Goal: Information Seeking & Learning: Compare options

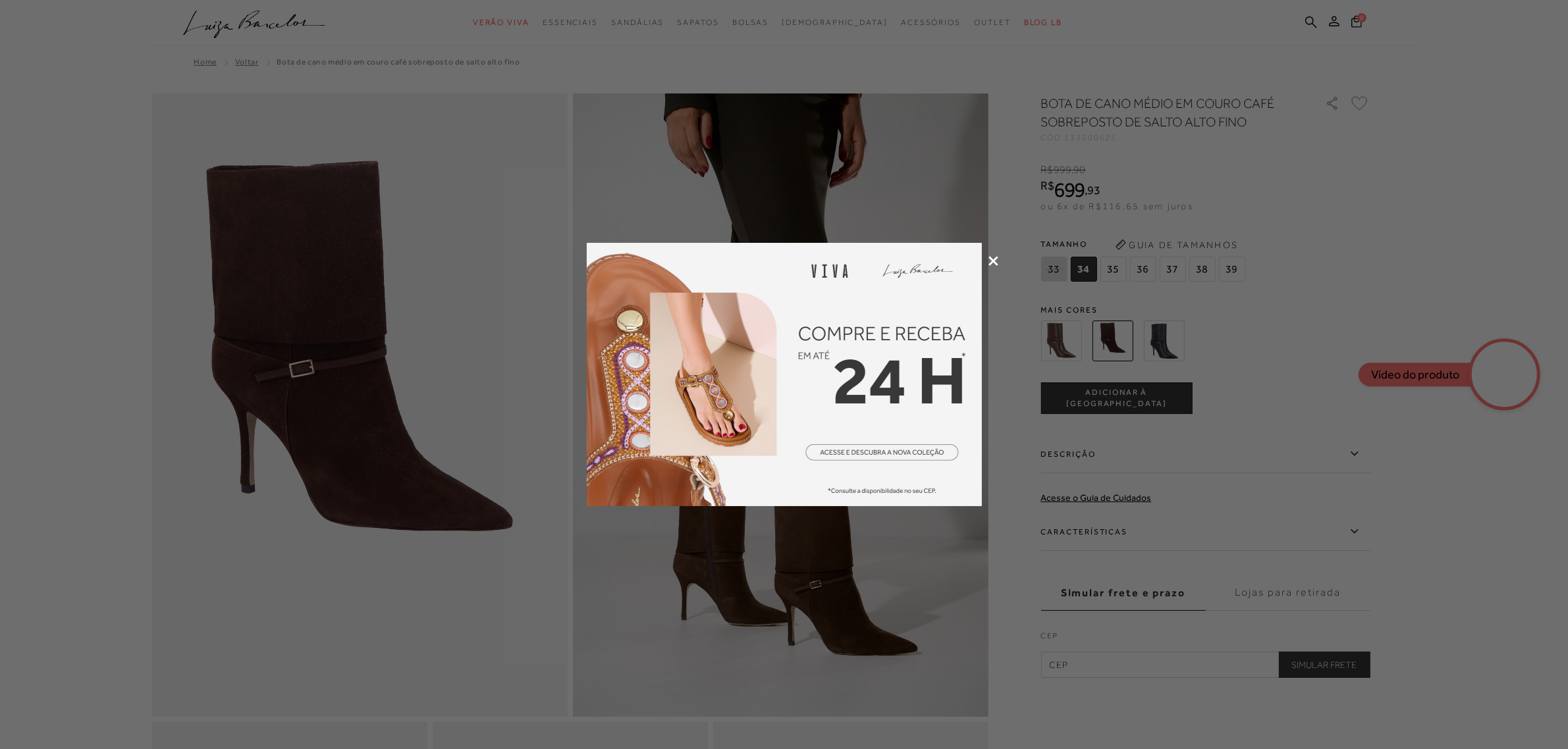
click at [457, 370] on div at bounding box center [784, 374] width 1568 height 749
click at [1374, 176] on div at bounding box center [784, 374] width 1568 height 749
click at [232, 57] on div at bounding box center [784, 374] width 1568 height 749
drag, startPoint x: 471, startPoint y: 7, endPoint x: 659, endPoint y: 112, distance: 215.3
click at [479, 16] on div at bounding box center [784, 374] width 1568 height 749
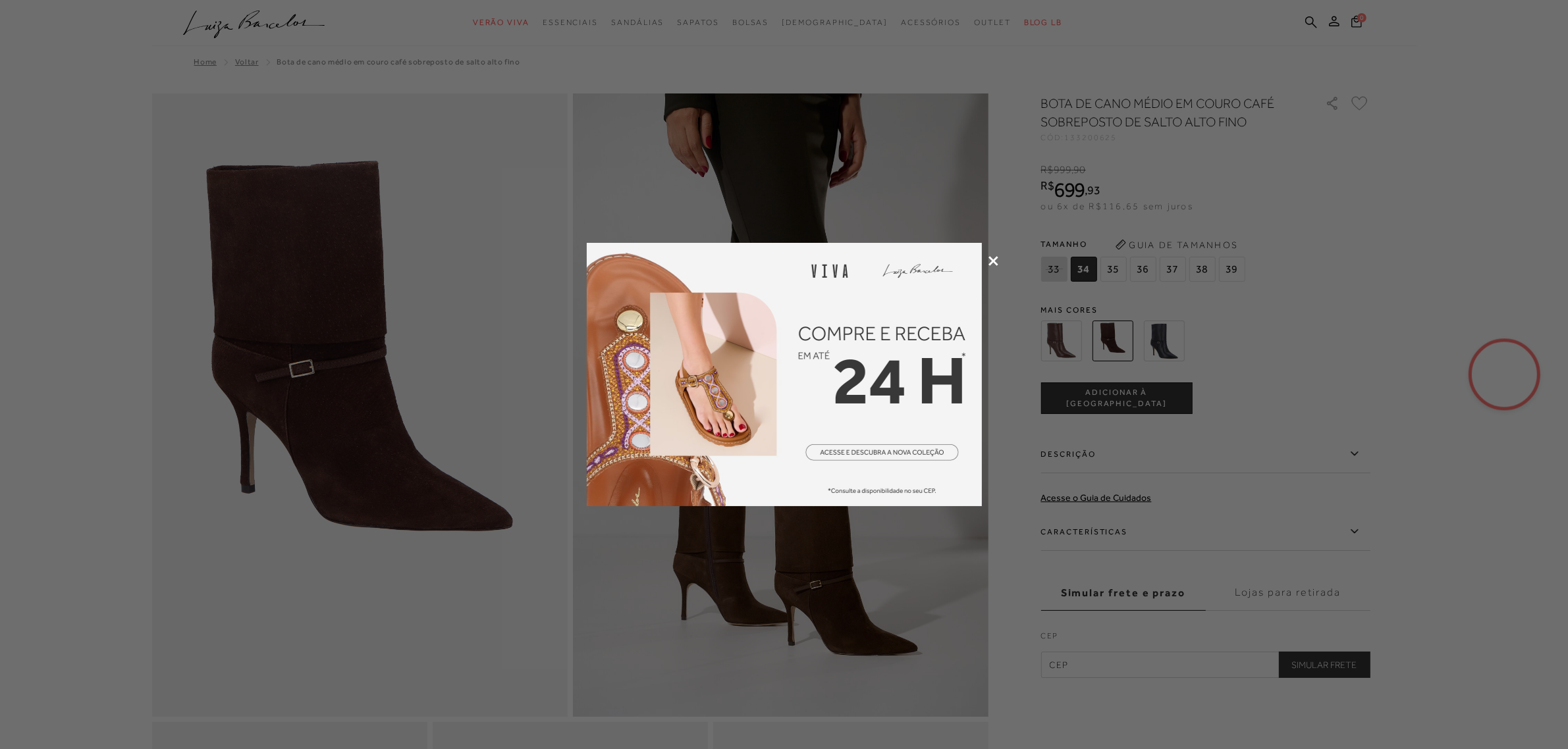
click at [994, 259] on icon at bounding box center [993, 261] width 10 height 10
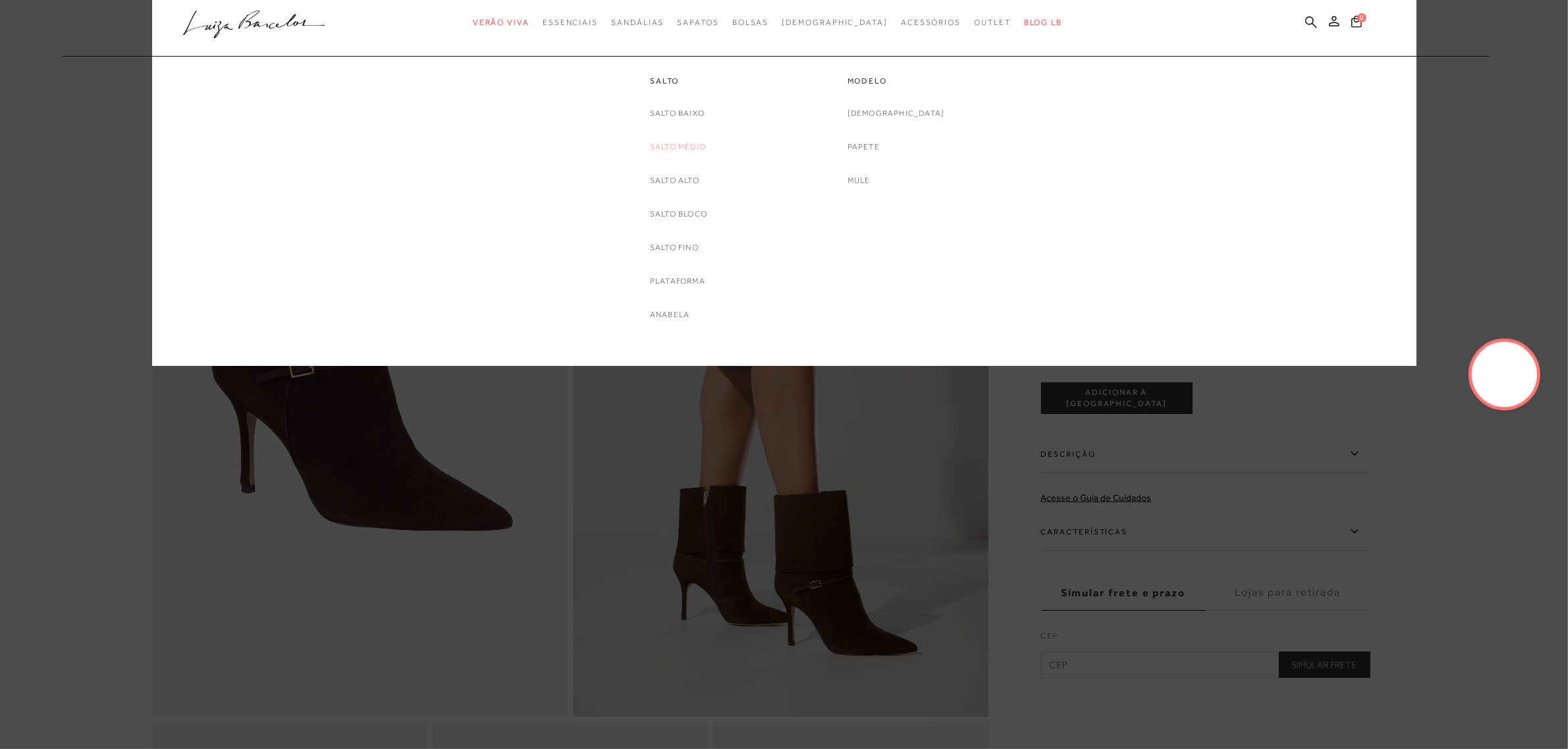
click at [686, 142] on link "Salto Médio" at bounding box center [678, 147] width 56 height 14
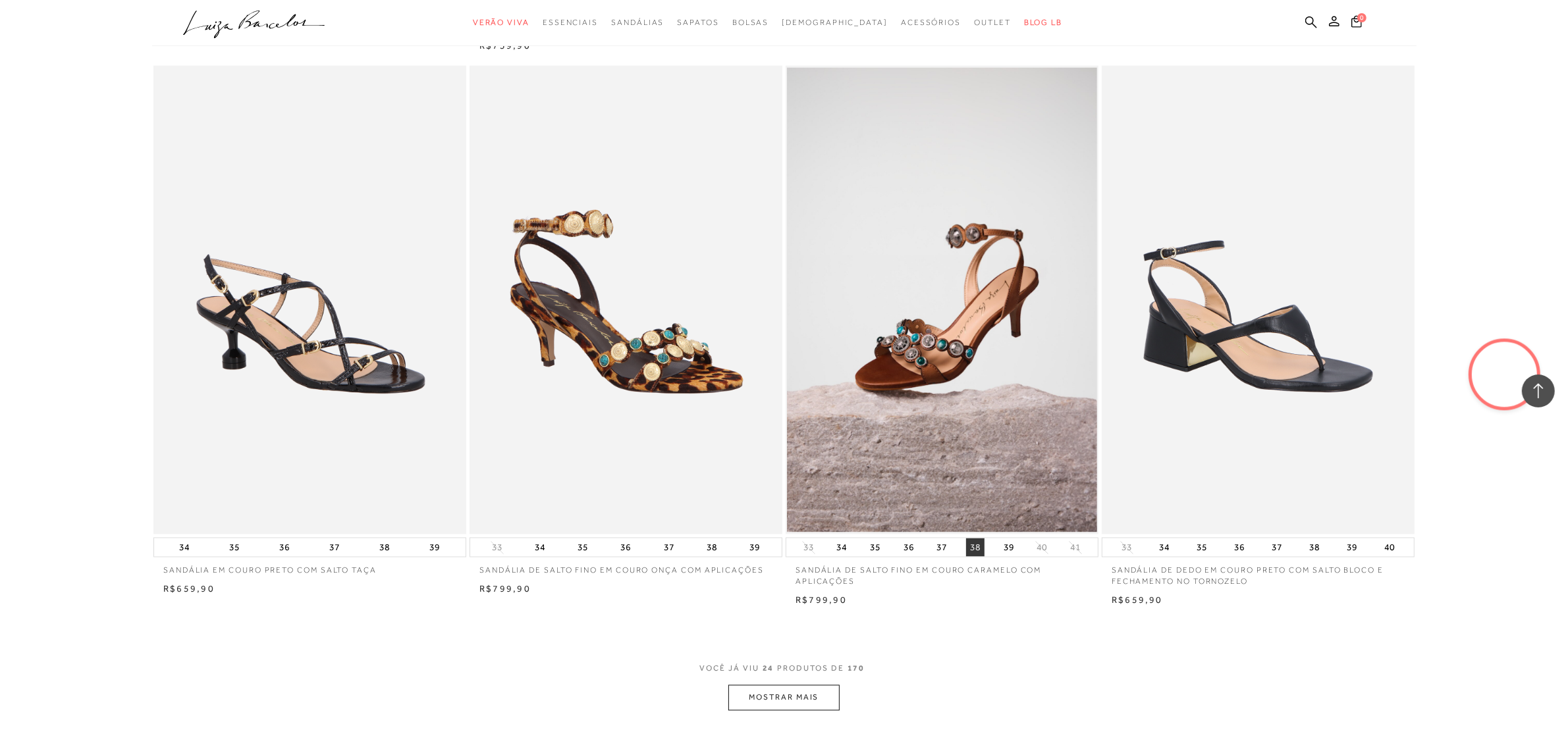
scroll to position [3046, 0]
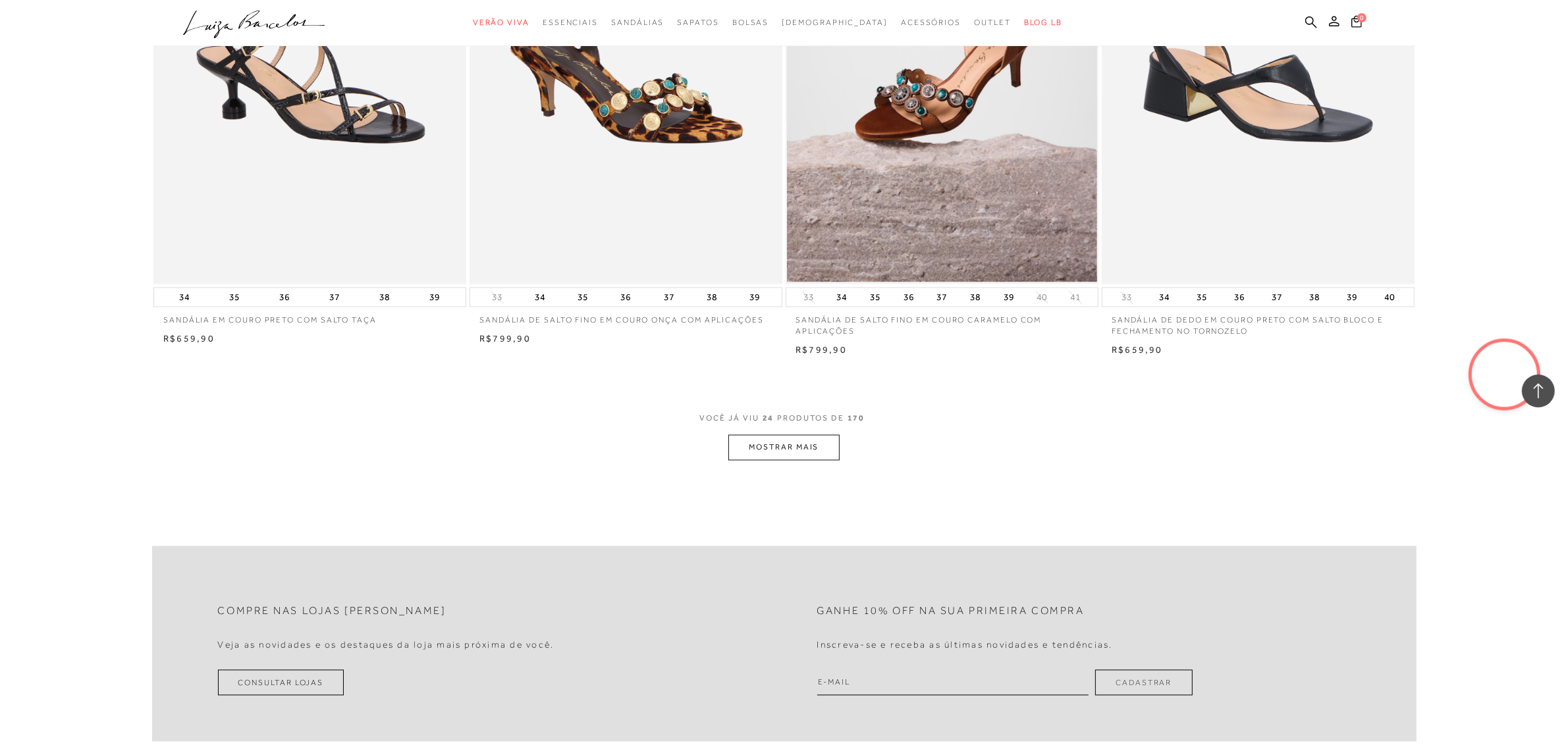
click at [820, 447] on button "MOSTRAR MAIS" at bounding box center [784, 447] width 111 height 25
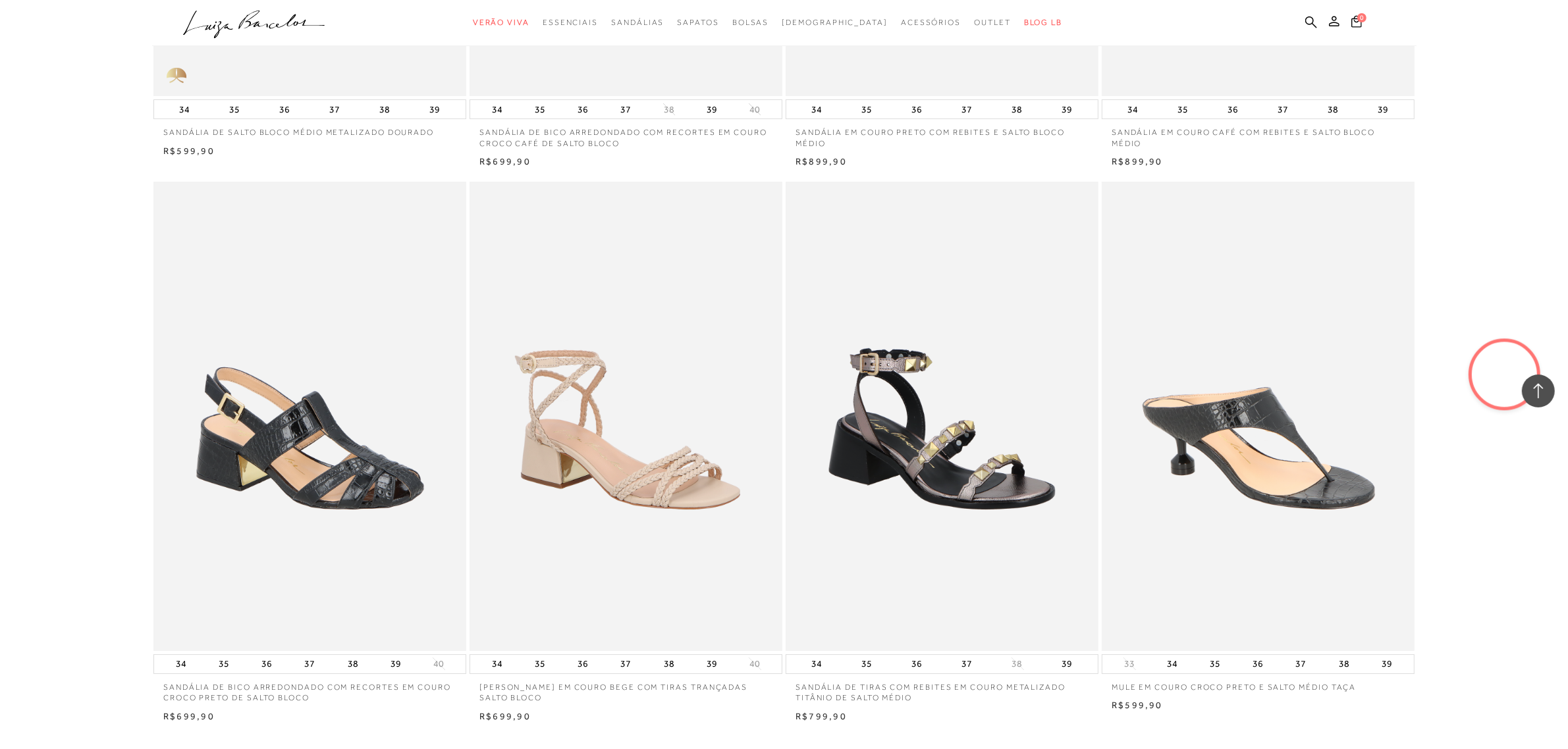
scroll to position [6421, 0]
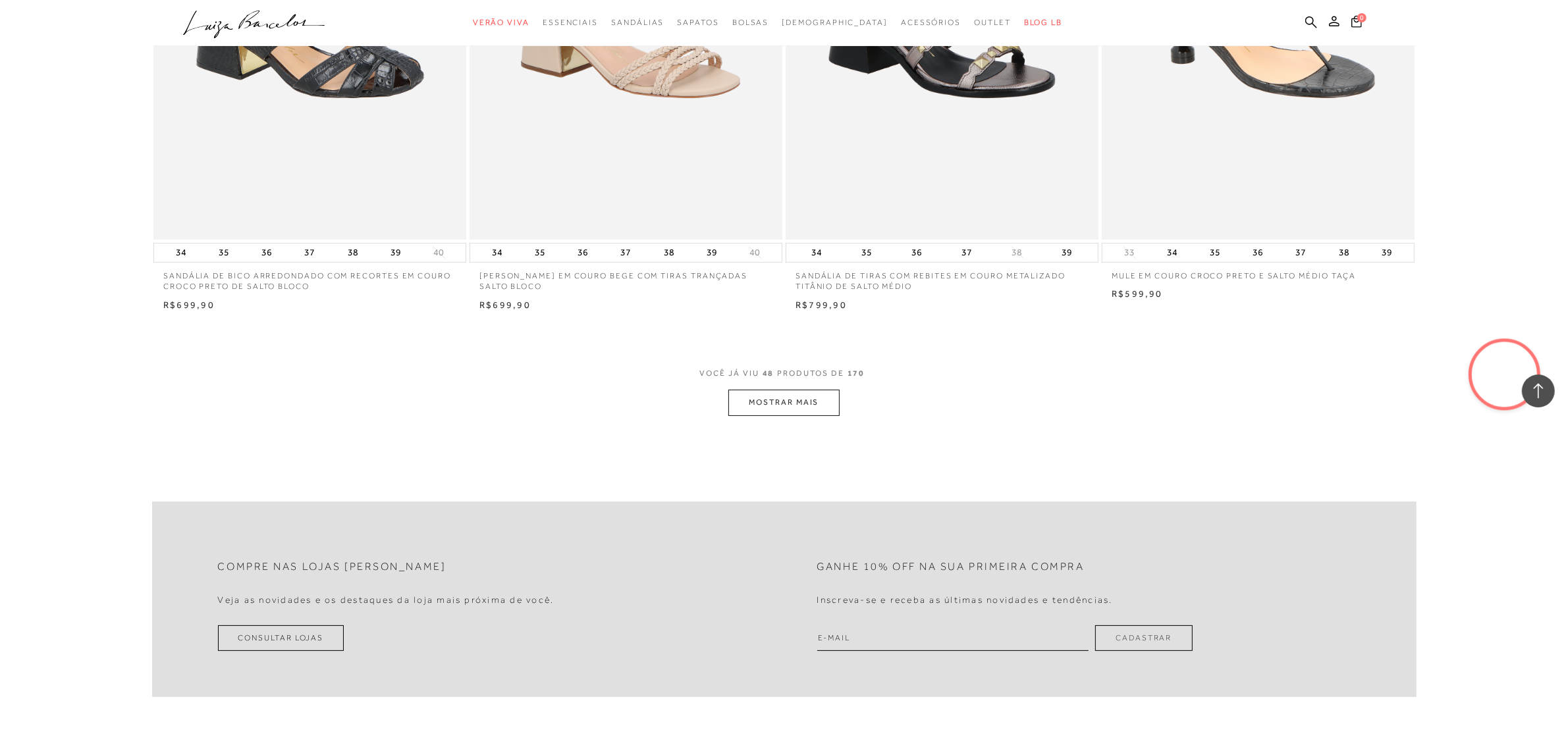
click at [767, 400] on button "MOSTRAR MAIS" at bounding box center [784, 402] width 111 height 25
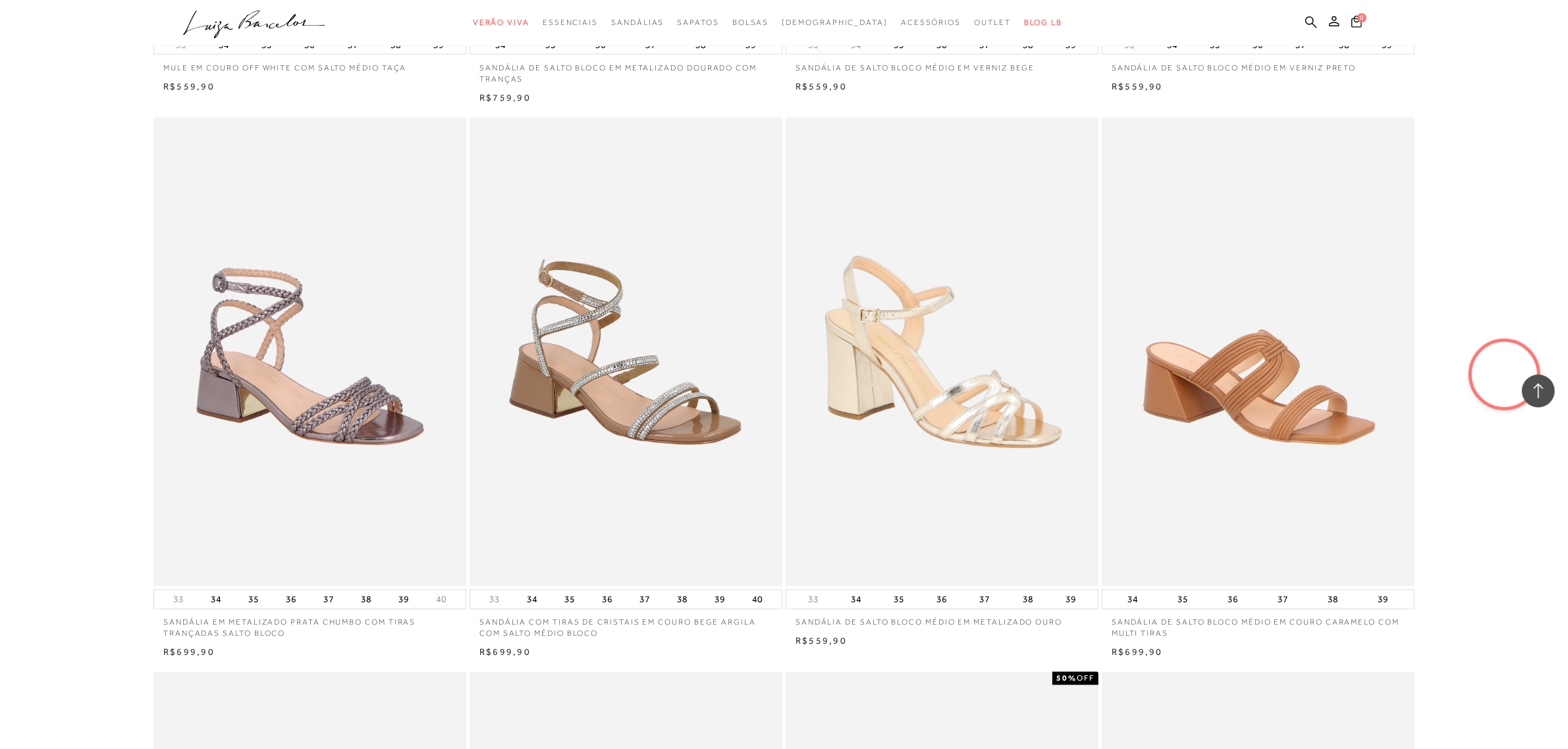
scroll to position [8890, 0]
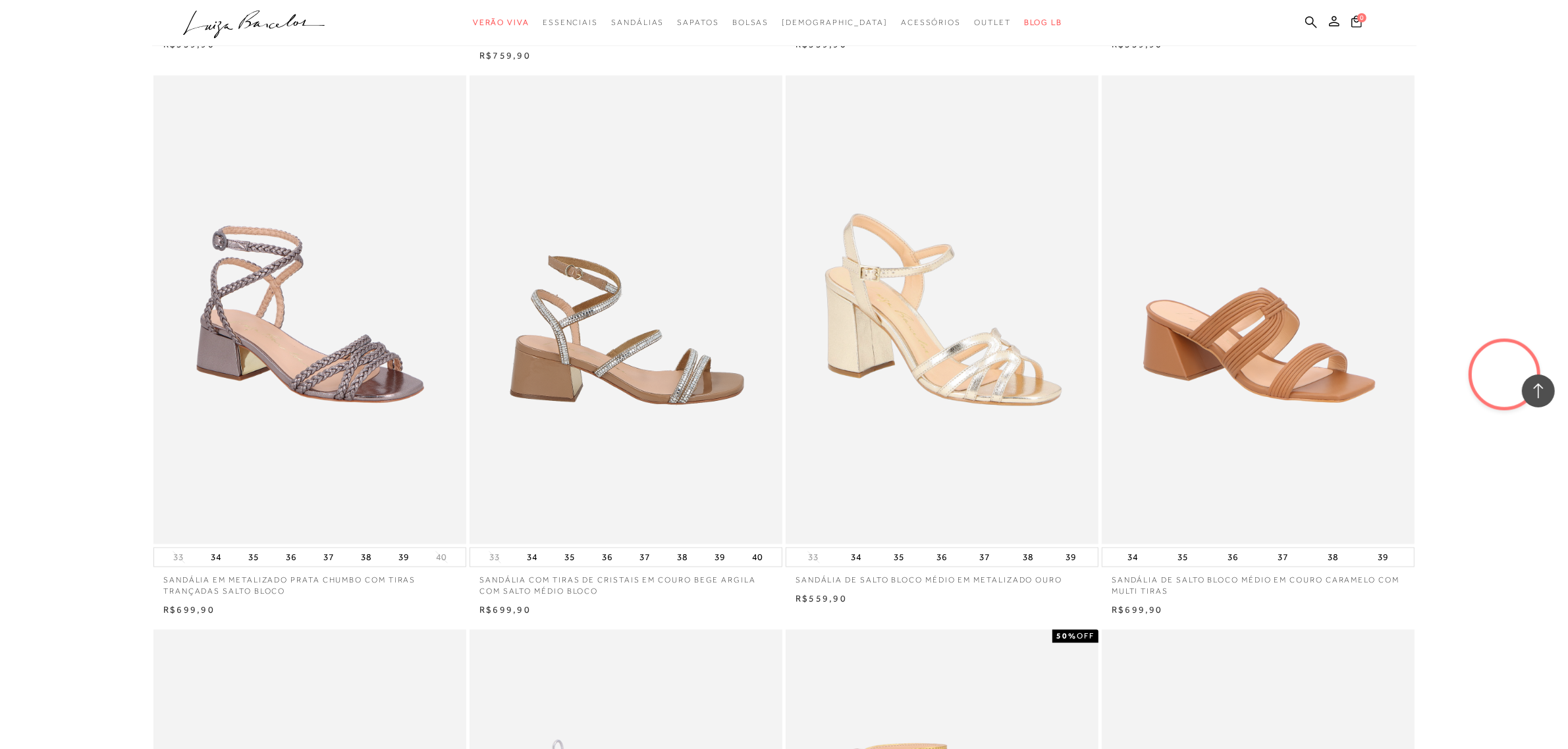
click at [675, 306] on img at bounding box center [627, 310] width 311 height 470
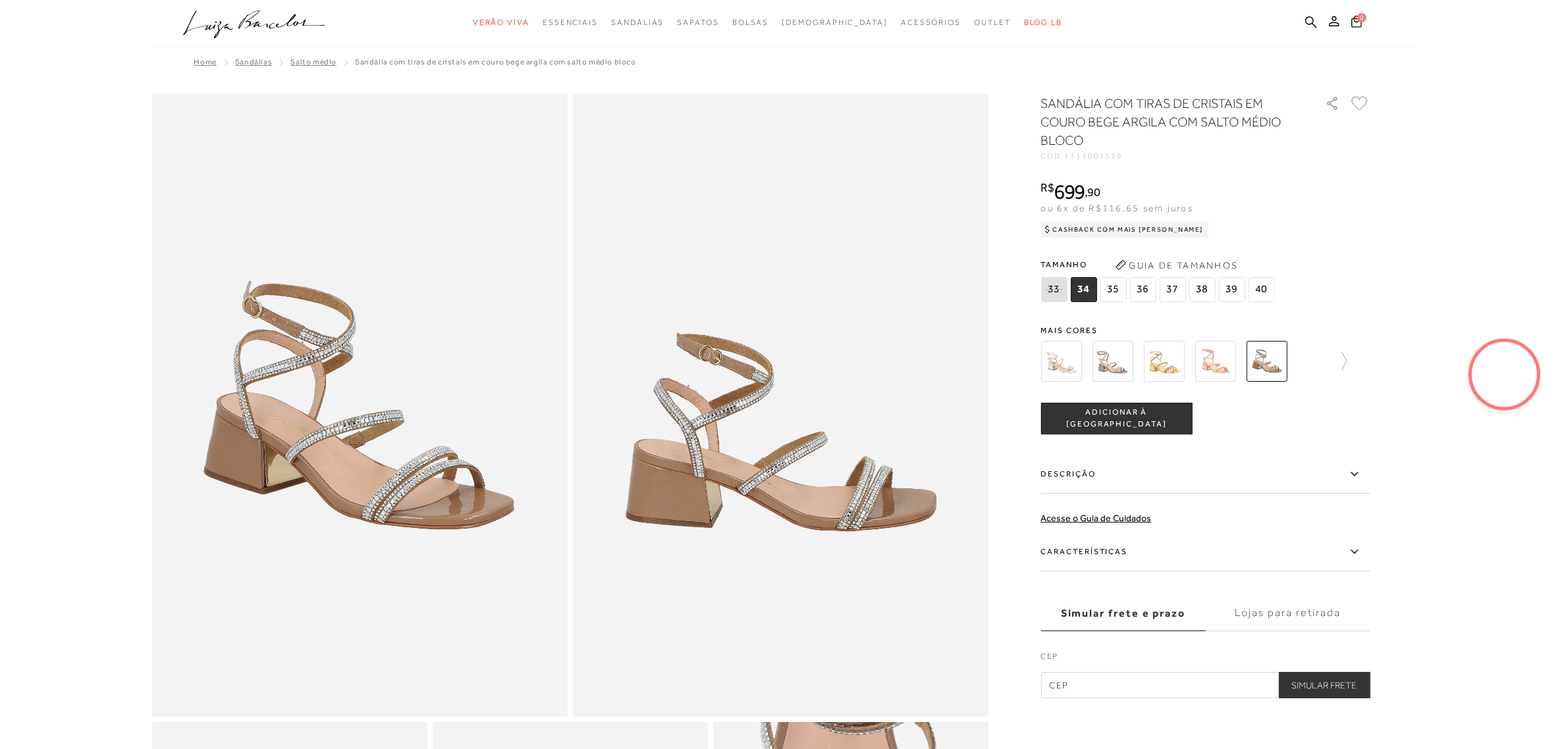
click at [1111, 362] on img at bounding box center [1113, 361] width 41 height 41
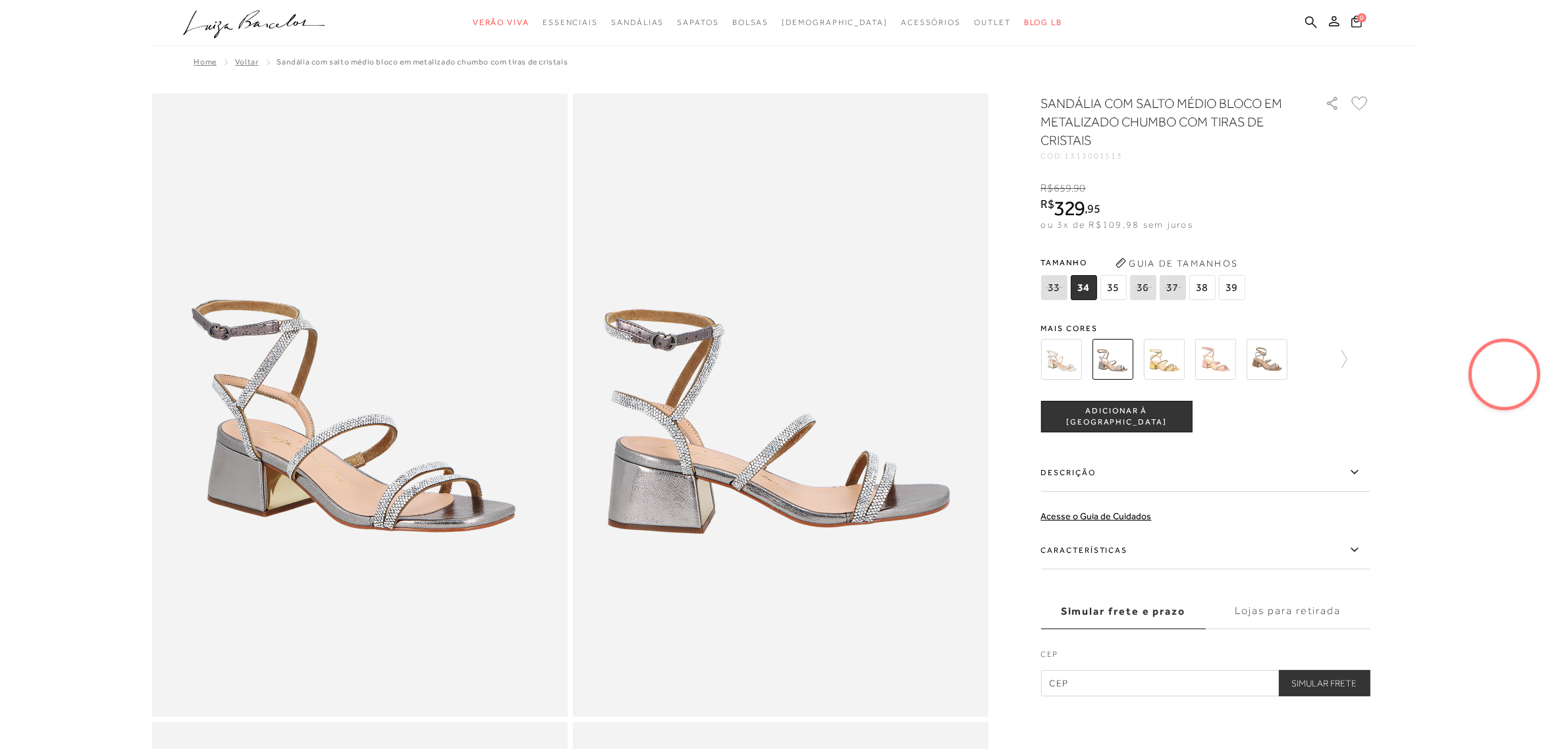
click at [1209, 356] on img at bounding box center [1216, 360] width 41 height 41
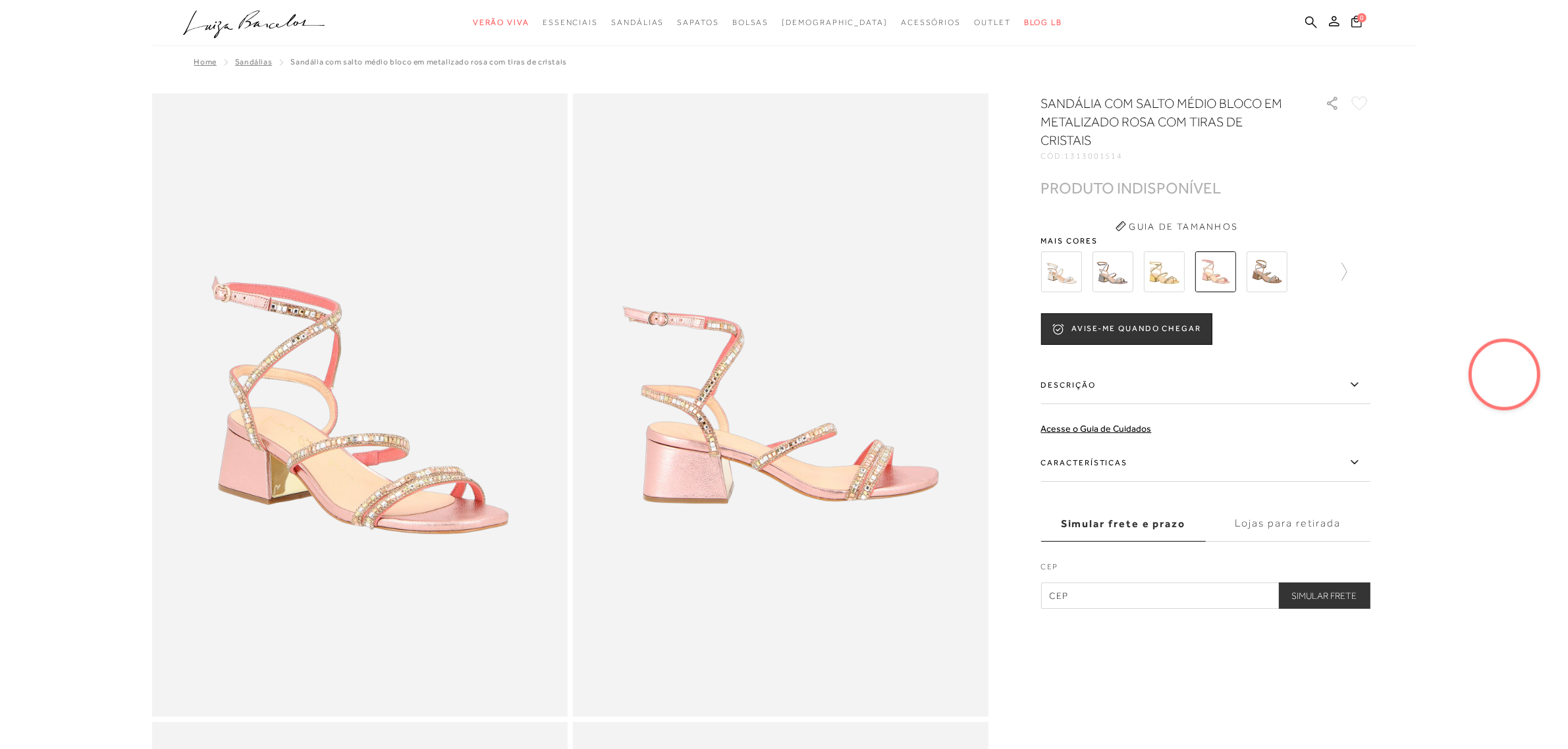
click at [1164, 256] on img at bounding box center [1165, 272] width 41 height 41
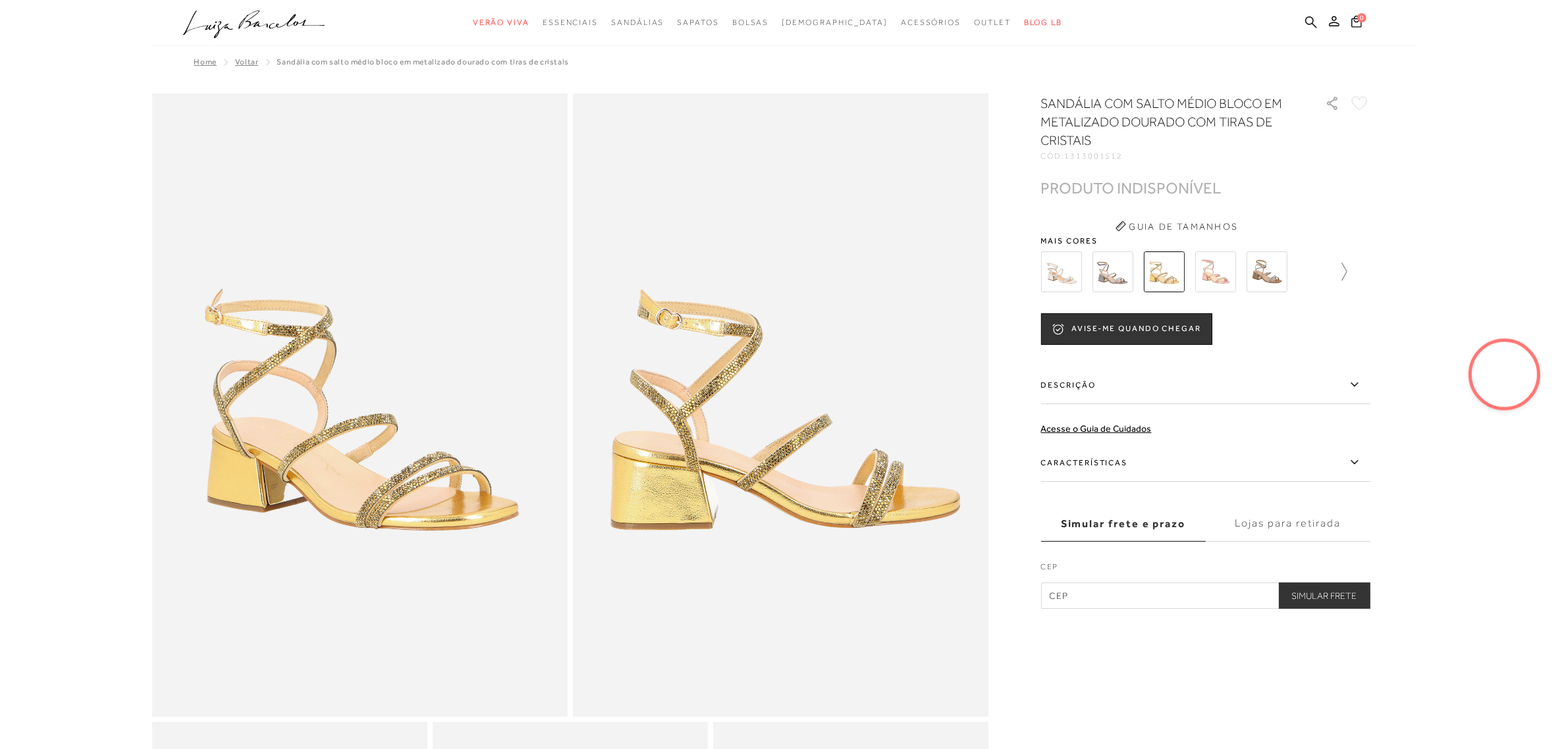
click at [1341, 274] on icon at bounding box center [1338, 272] width 19 height 19
click at [1284, 272] on img at bounding box center [1290, 272] width 41 height 41
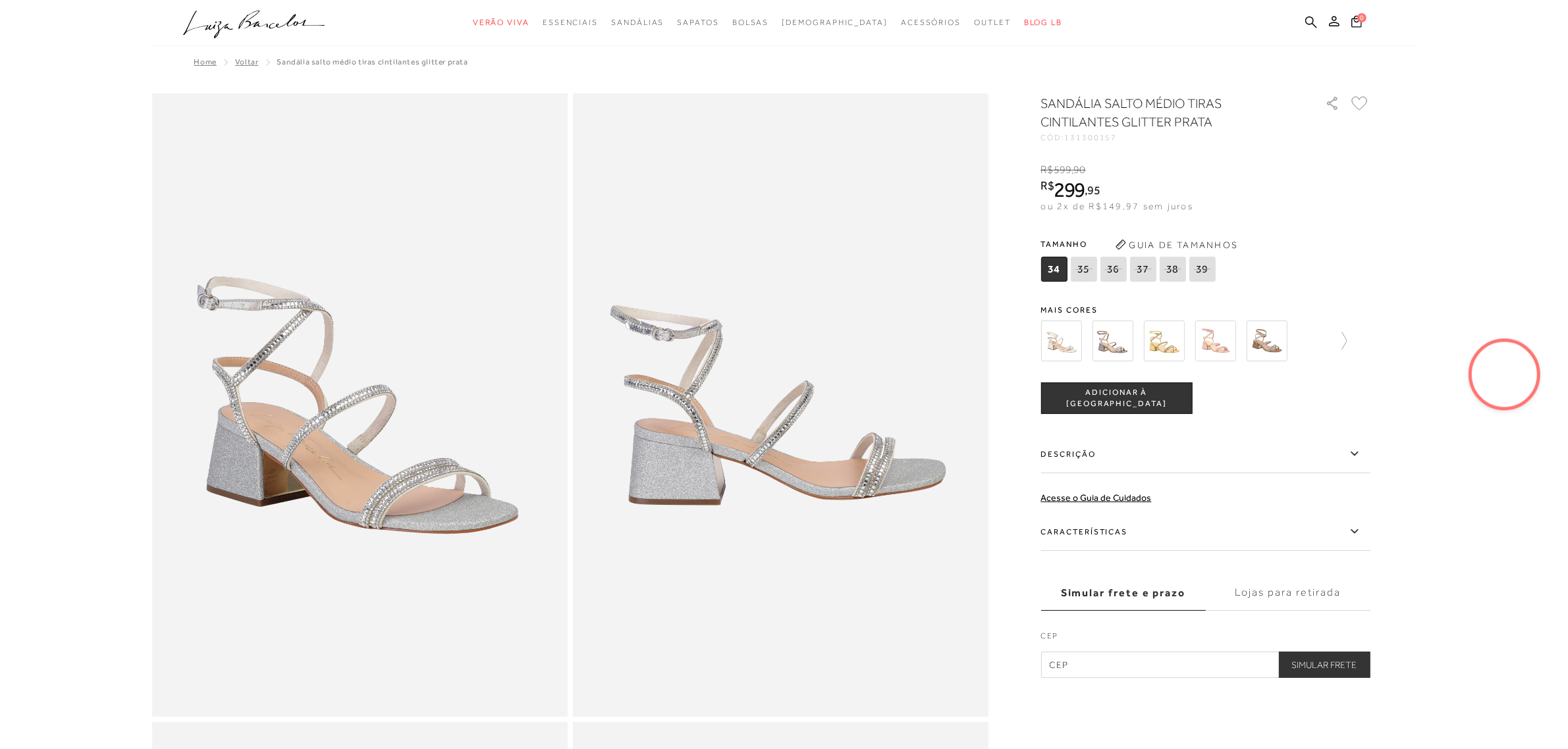
click at [1223, 343] on img at bounding box center [1216, 341] width 41 height 41
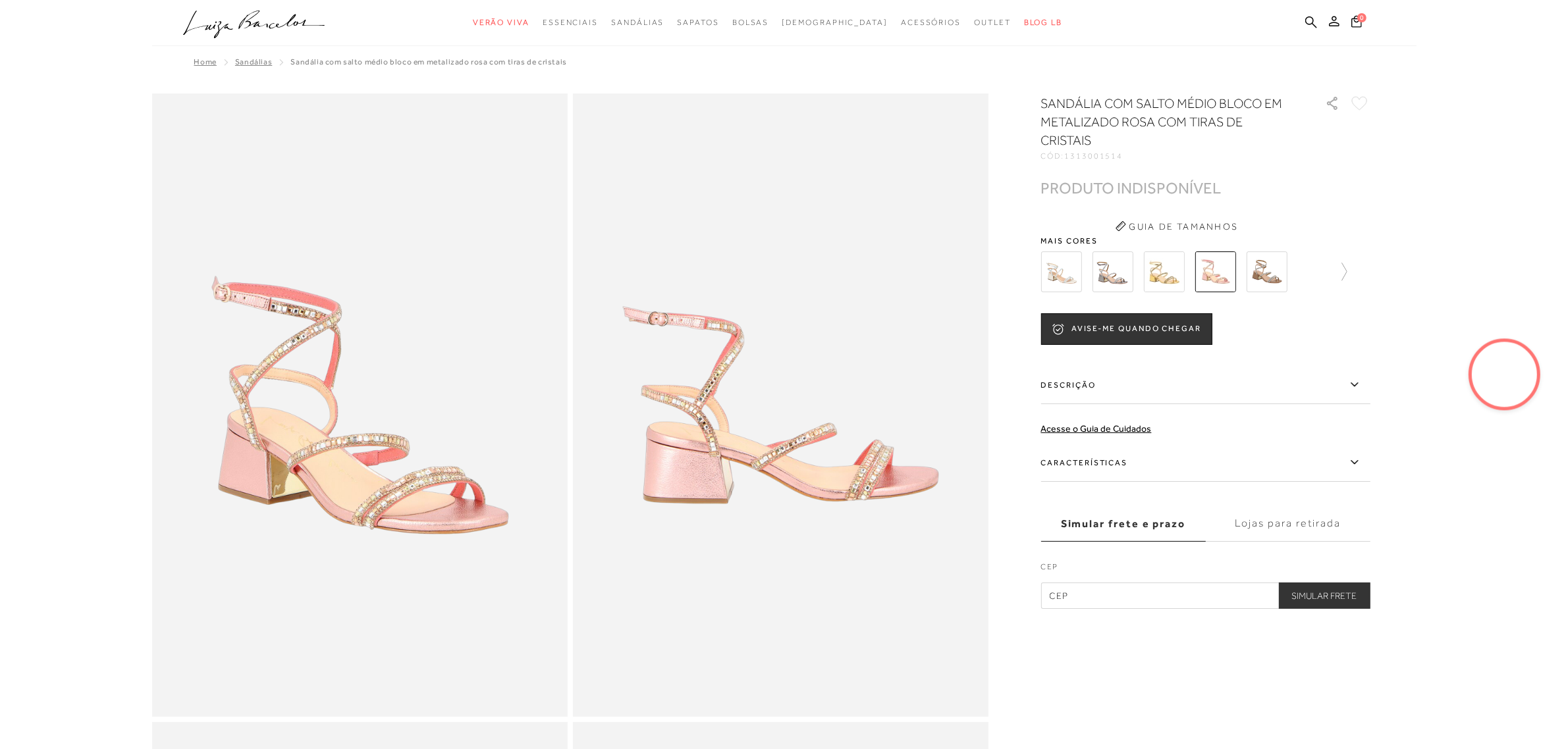
click at [1164, 263] on img at bounding box center [1165, 272] width 41 height 41
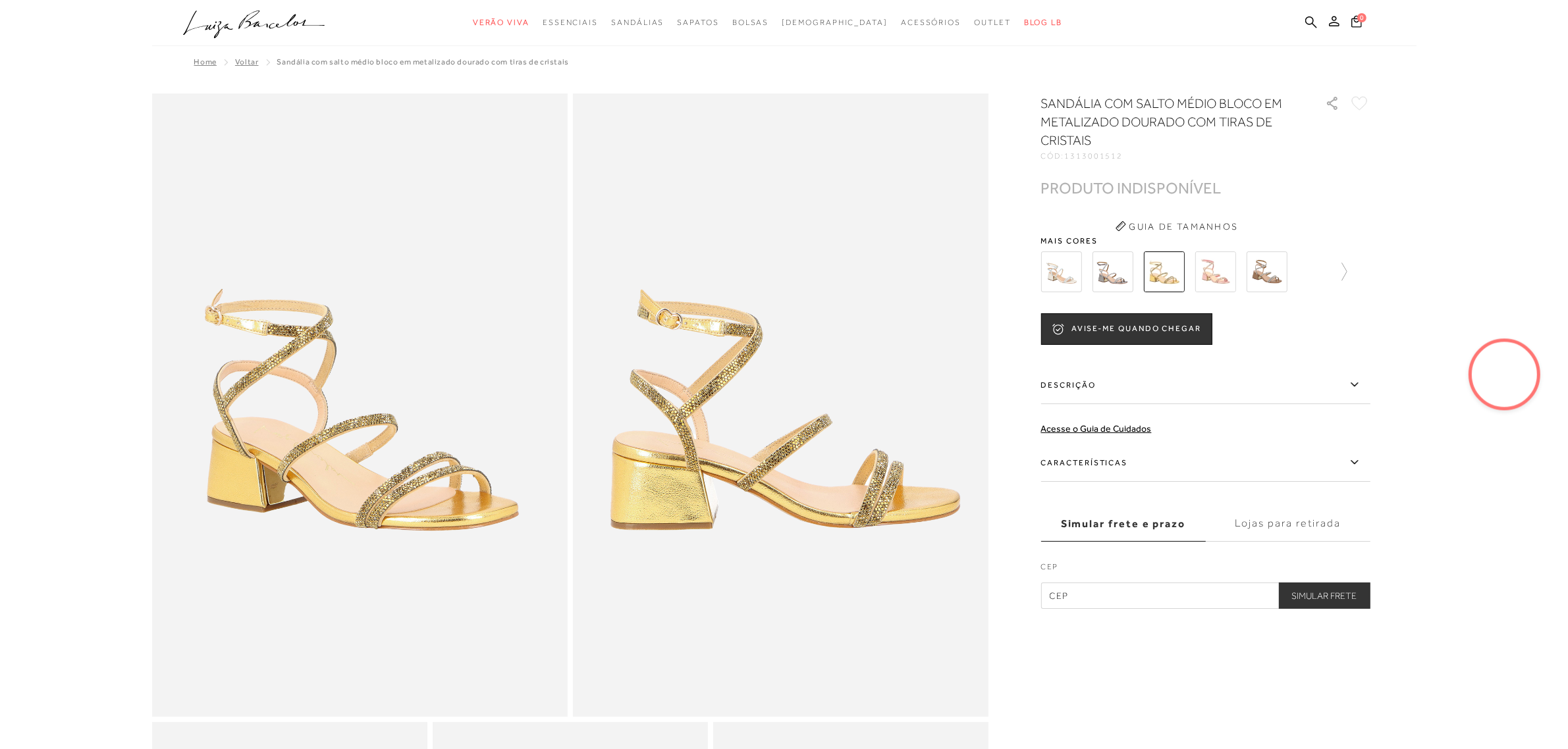
click at [1110, 272] on img at bounding box center [1113, 272] width 41 height 41
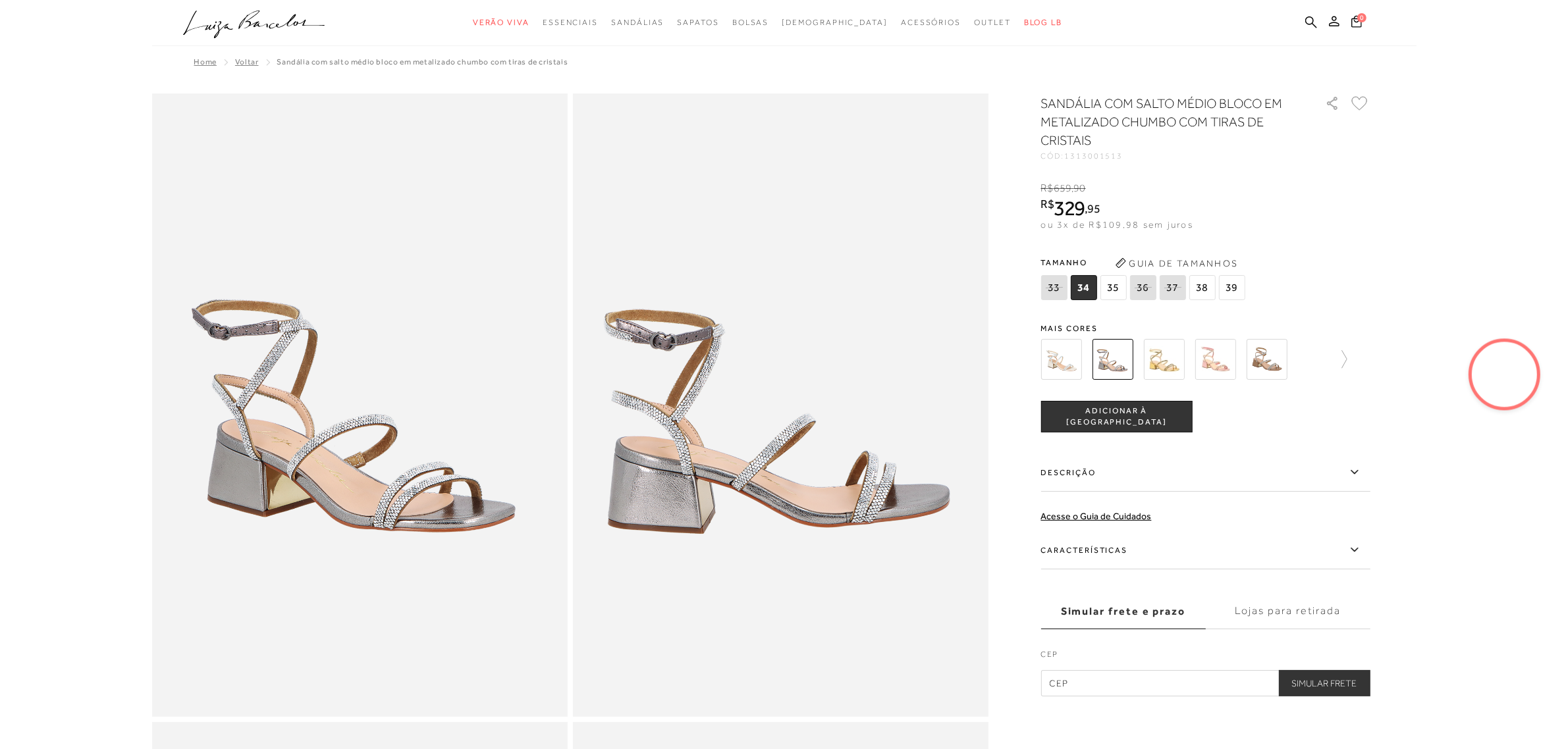
click at [1271, 357] on img at bounding box center [1267, 360] width 41 height 41
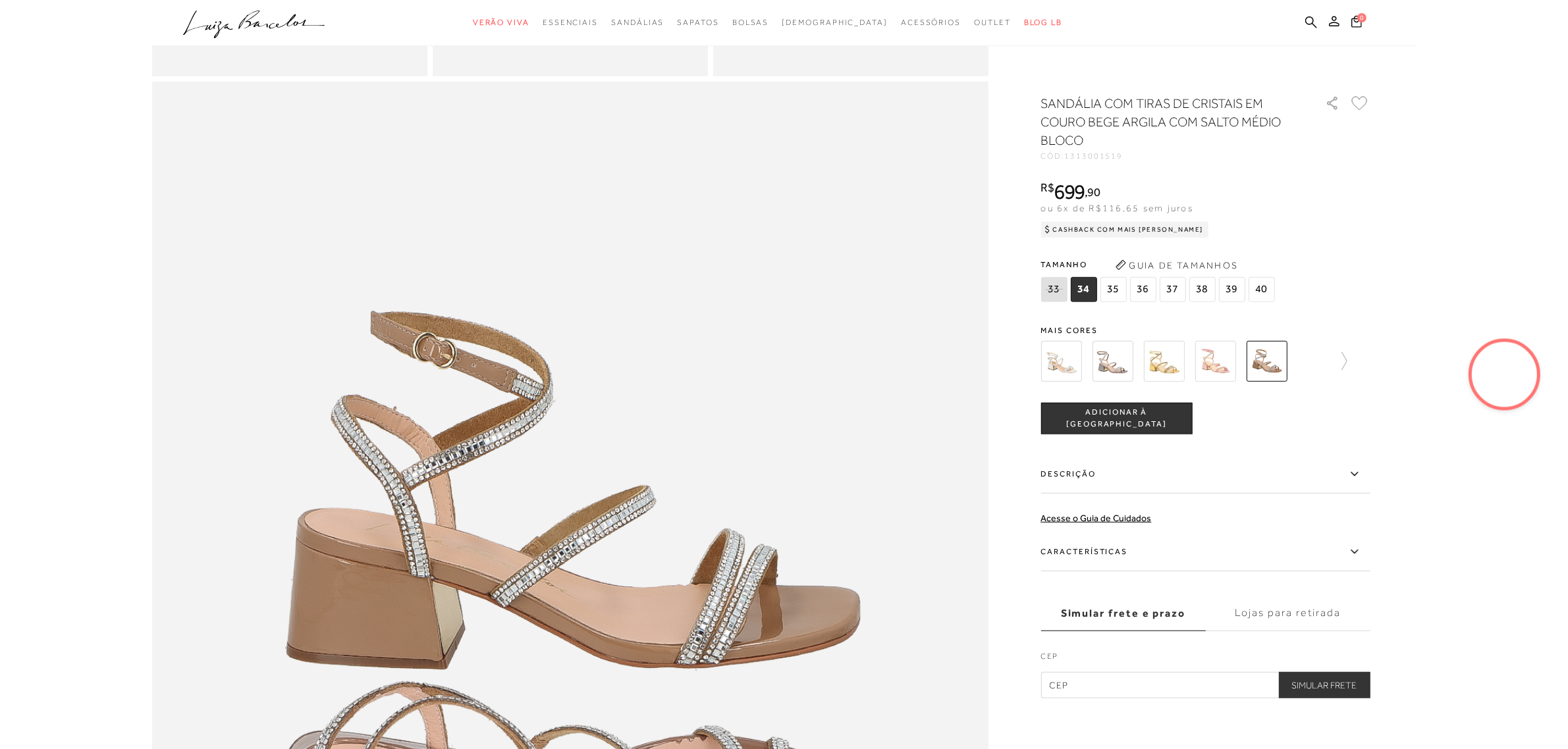
scroll to position [779, 0]
